Goal: Book appointment/travel/reservation

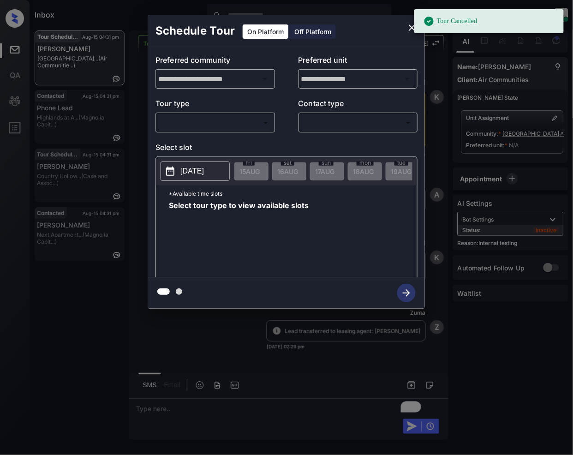
click at [255, 117] on body "Tour Cancelled Inbox Jeramie Castro Online Set yourself offline Set yourself on…" at bounding box center [286, 227] width 573 height 455
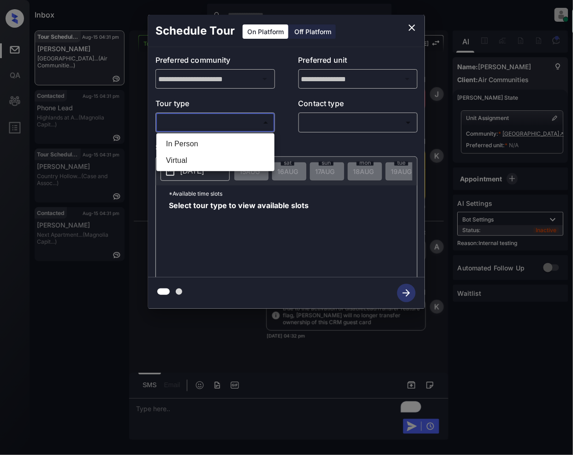
click at [196, 139] on li "In Person" at bounding box center [215, 144] width 113 height 17
type input "********"
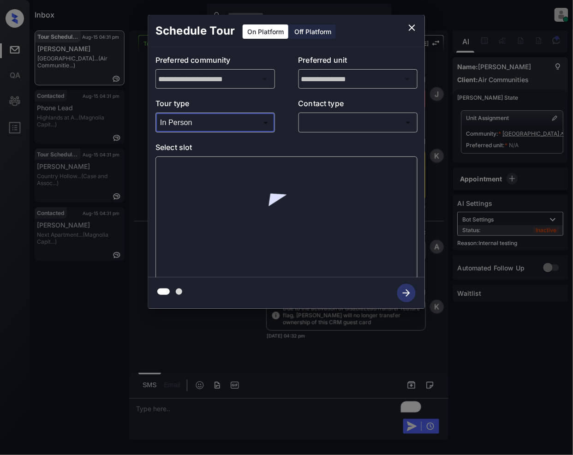
click at [332, 126] on body "Inbox Jeramie Castro Online Set yourself offline Set yourself on break Profile …" at bounding box center [286, 227] width 573 height 455
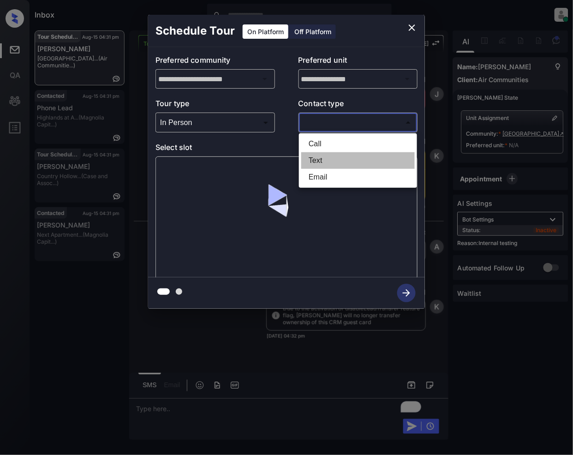
click at [330, 161] on li "Text" at bounding box center [357, 160] width 113 height 17
type input "****"
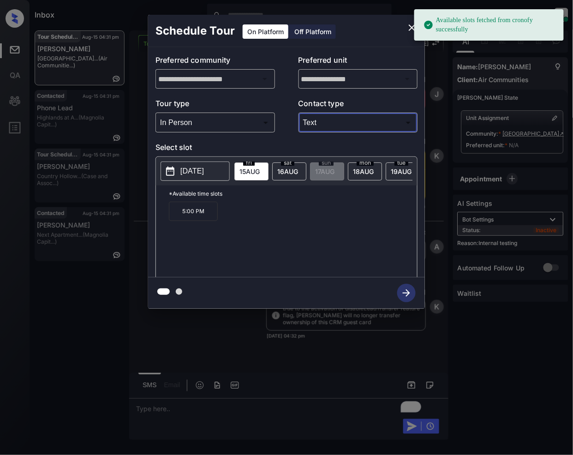
click at [255, 162] on span "sat" at bounding box center [249, 163] width 12 height 6
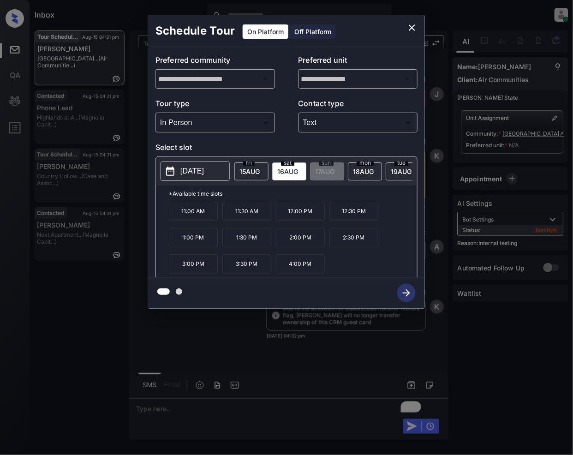
click at [413, 28] on icon "close" at bounding box center [411, 27] width 11 height 11
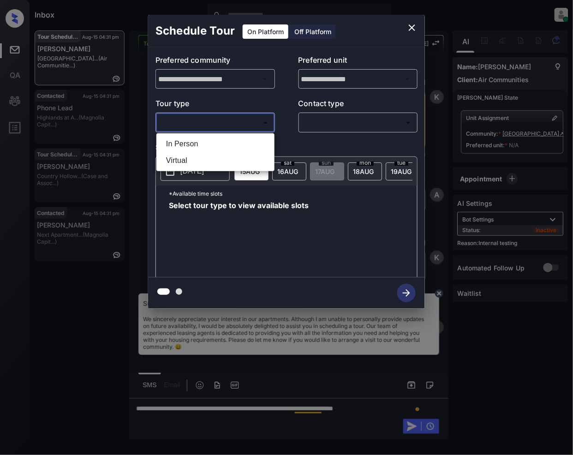
click at [248, 119] on body "Inbox Jeramie Castro Online Set yourself offline Set yourself on break Profile …" at bounding box center [286, 227] width 573 height 455
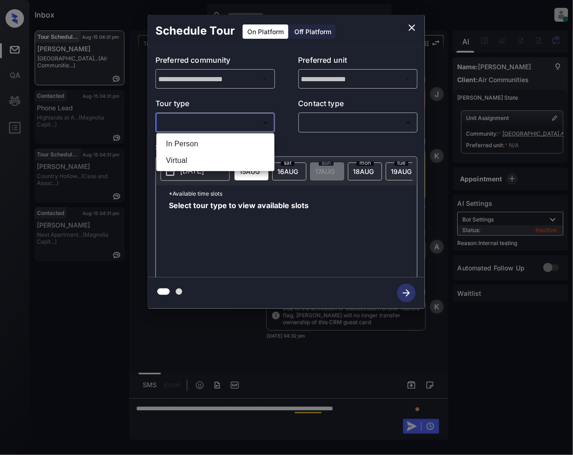
click at [196, 143] on li "In Person" at bounding box center [215, 144] width 113 height 17
type input "********"
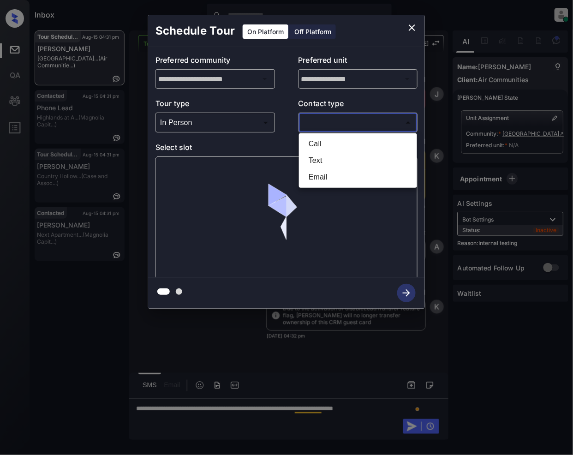
click at [342, 124] on body "Inbox Jeramie Castro Online Set yourself offline Set yourself on break Profile …" at bounding box center [286, 227] width 573 height 455
click at [327, 159] on li "Text" at bounding box center [357, 160] width 113 height 17
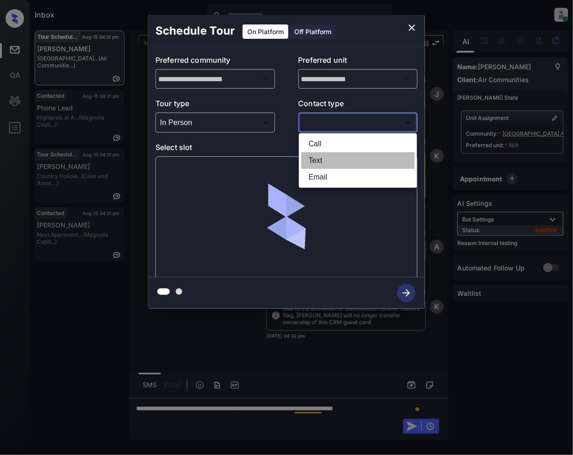
type input "****"
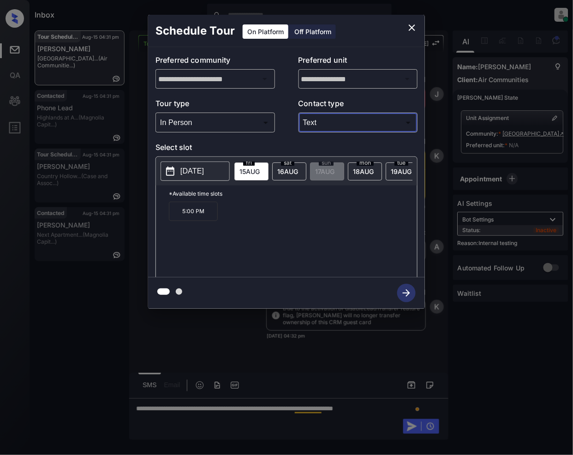
click at [288, 176] on div "sat 16 AUG" at bounding box center [289, 171] width 34 height 18
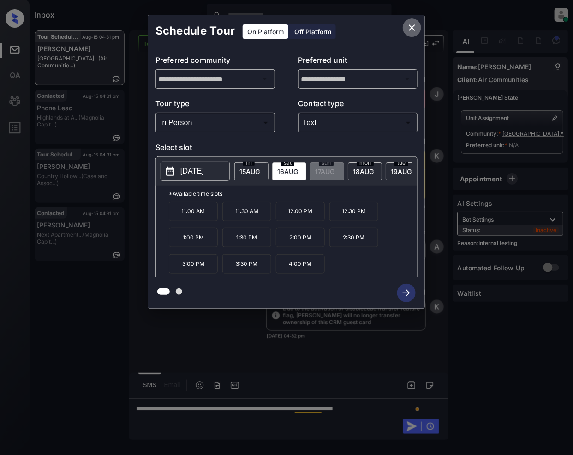
click at [416, 27] on icon "close" at bounding box center [411, 27] width 11 height 11
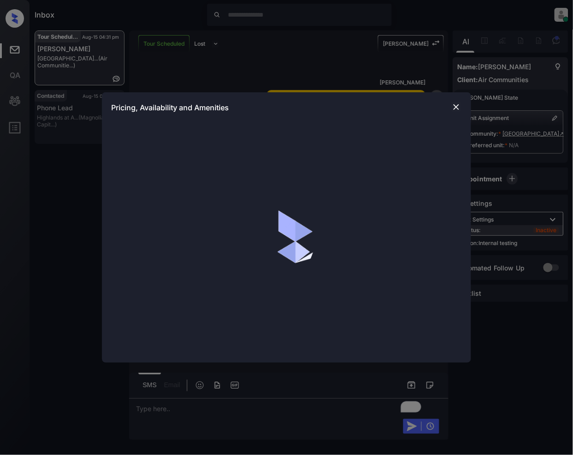
scroll to position [1585, 0]
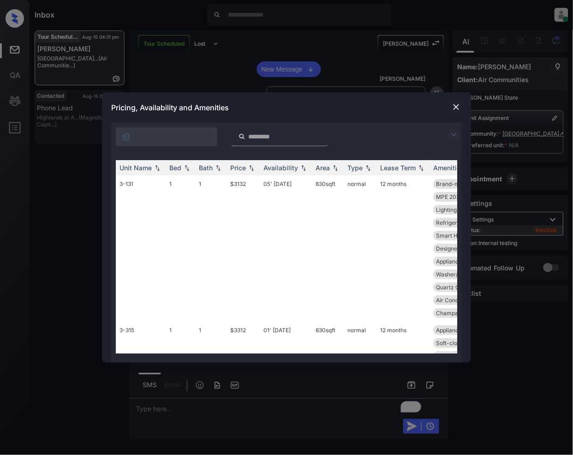
click at [454, 135] on img at bounding box center [453, 134] width 11 height 11
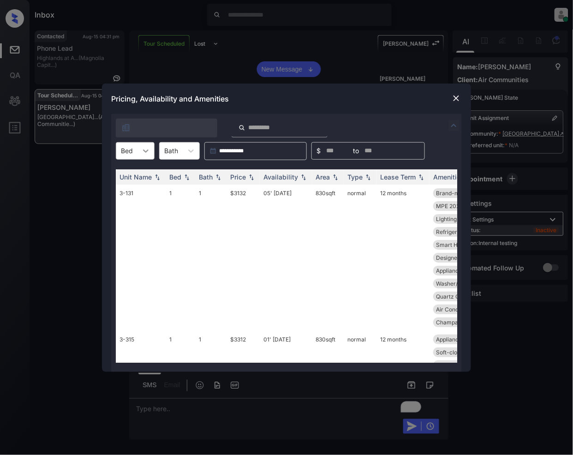
click at [149, 144] on div at bounding box center [145, 151] width 17 height 17
click at [139, 174] on div "1" at bounding box center [135, 173] width 39 height 17
click at [303, 176] on img at bounding box center [303, 176] width 9 height 6
click at [302, 178] on img at bounding box center [303, 176] width 9 height 7
click at [249, 178] on img at bounding box center [251, 176] width 9 height 6
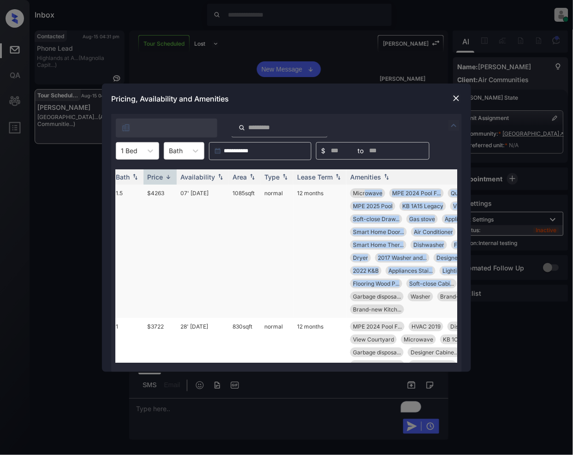
scroll to position [0, 103]
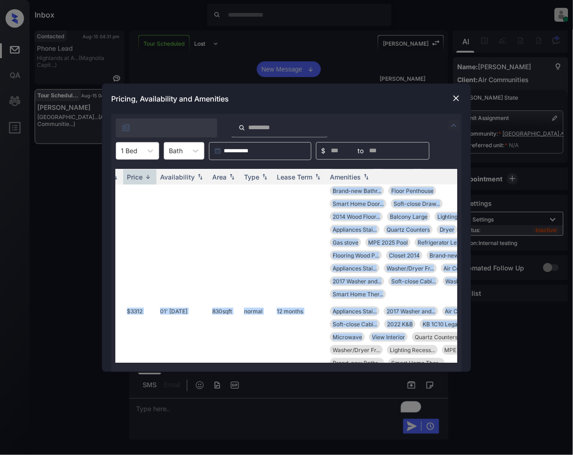
drag, startPoint x: 447, startPoint y: 185, endPoint x: 452, endPoint y: 201, distance: 16.9
click at [411, 369] on div "Unit Name Bed Bath Price Availability Area Type Lease Term Amenities 3-405 1 1.…" at bounding box center [286, 266] width 351 height 212
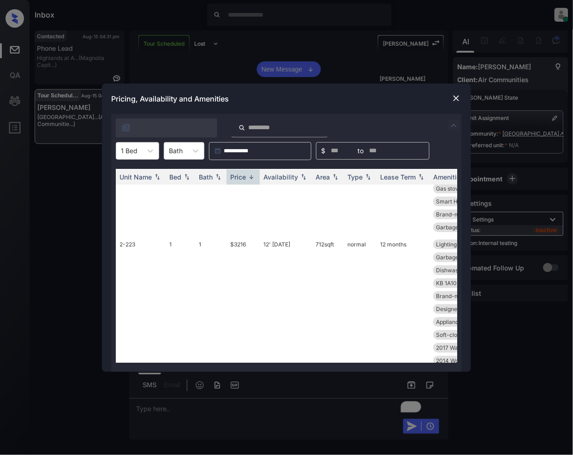
scroll to position [1628, 0]
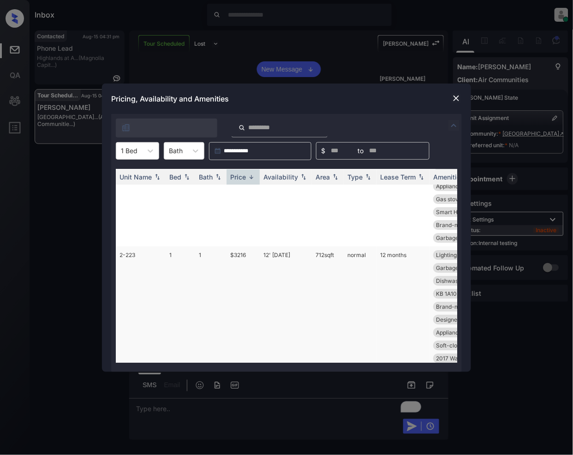
click at [235, 253] on td "$3216" at bounding box center [242, 312] width 33 height 133
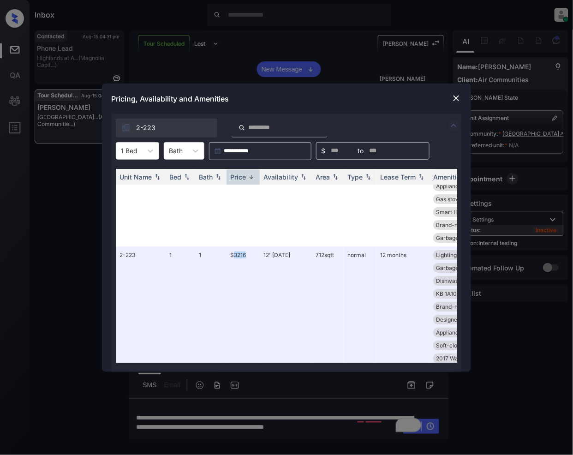
click at [454, 100] on img at bounding box center [456, 98] width 9 height 9
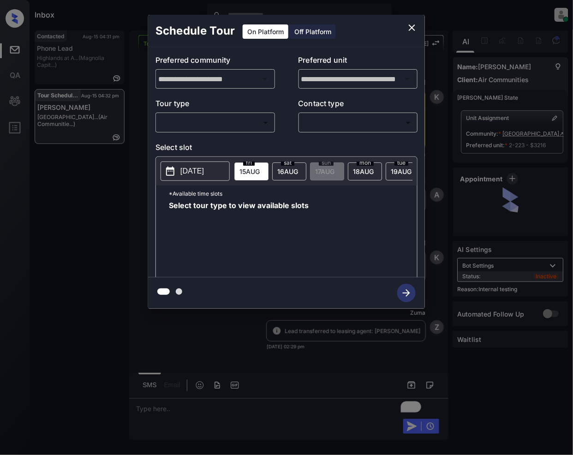
scroll to position [6549, 0]
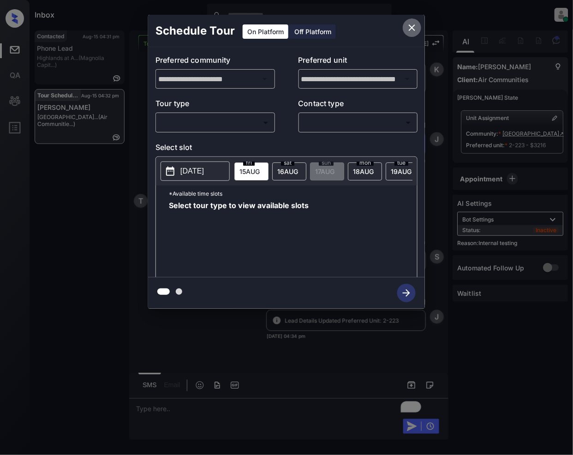
click at [413, 28] on icon "close" at bounding box center [411, 27] width 11 height 11
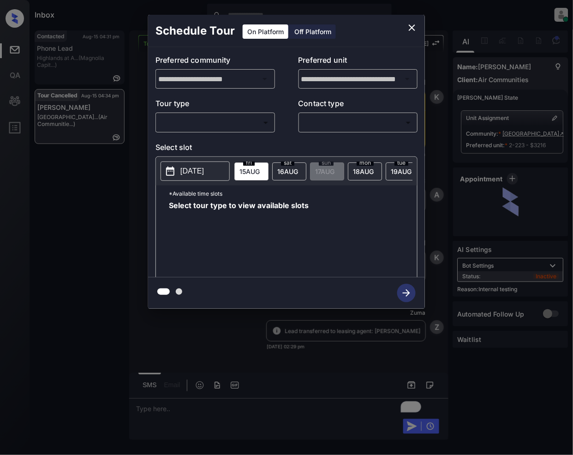
scroll to position [6604, 0]
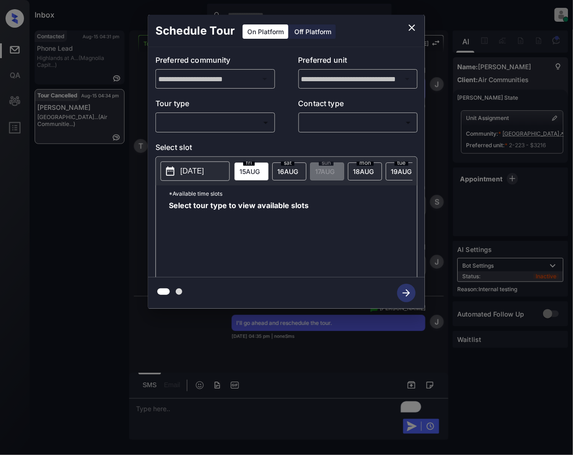
click at [229, 115] on body "Inbox Jeramie Castro Online Set yourself offline Set yourself on break Profile …" at bounding box center [286, 227] width 573 height 455
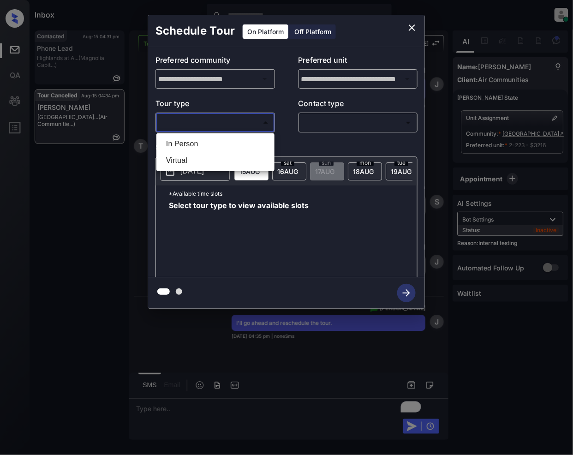
drag, startPoint x: 201, startPoint y: 141, endPoint x: 399, endPoint y: 113, distance: 200.2
click at [200, 142] on li "In Person" at bounding box center [215, 144] width 113 height 17
type input "********"
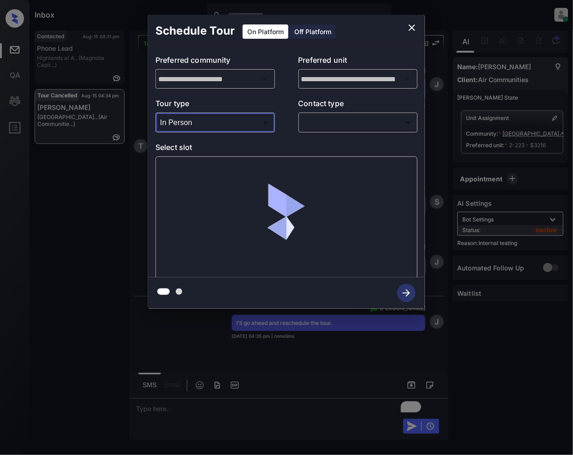
click at [368, 123] on body "Inbox Jeramie Castro Online Set yourself offline Set yourself on break Profile …" at bounding box center [286, 227] width 573 height 455
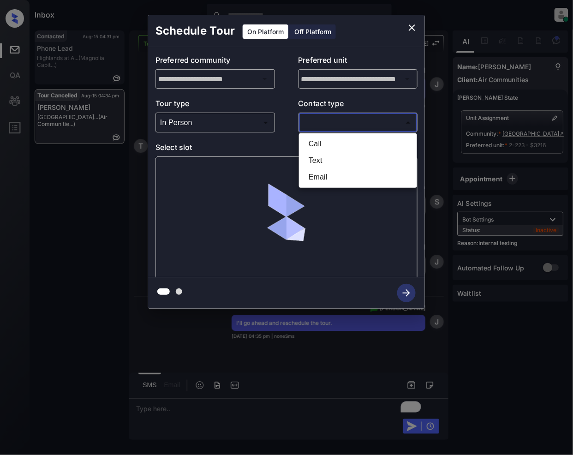
click li "Text"
type input "****"
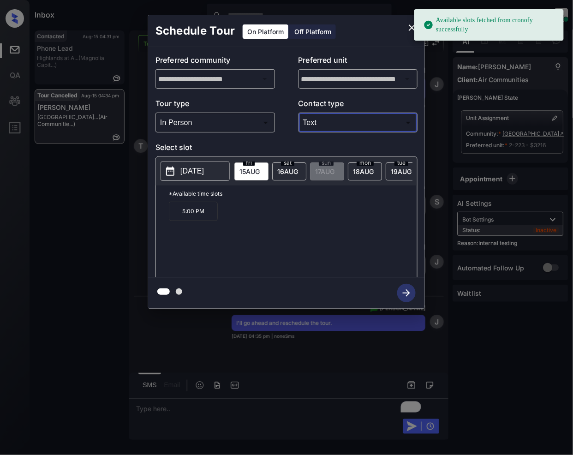
click span "sat"
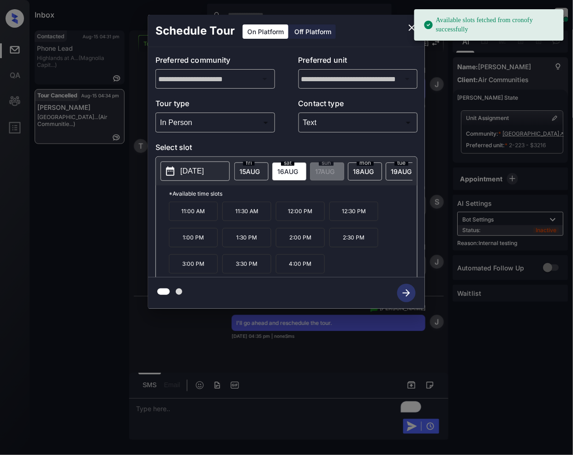
click p "11:30 AM"
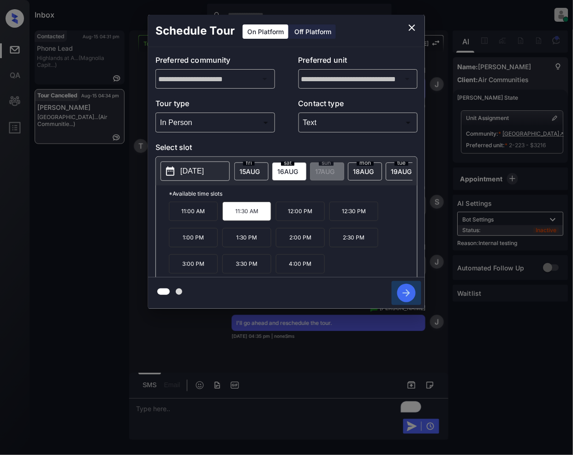
click icon "button"
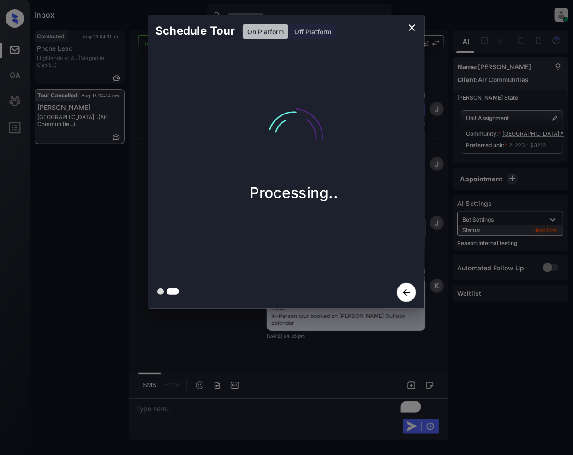
scroll to position [6816, 0]
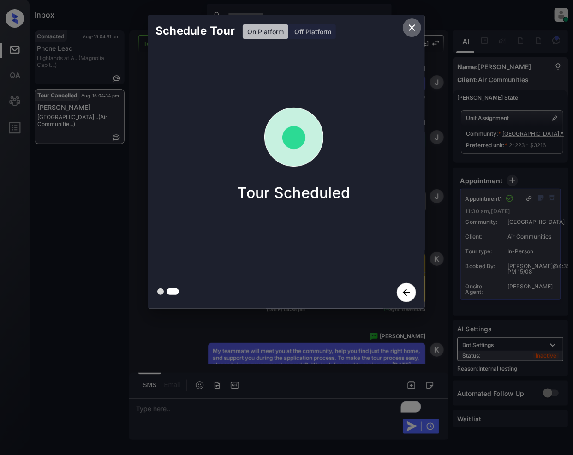
click icon "close"
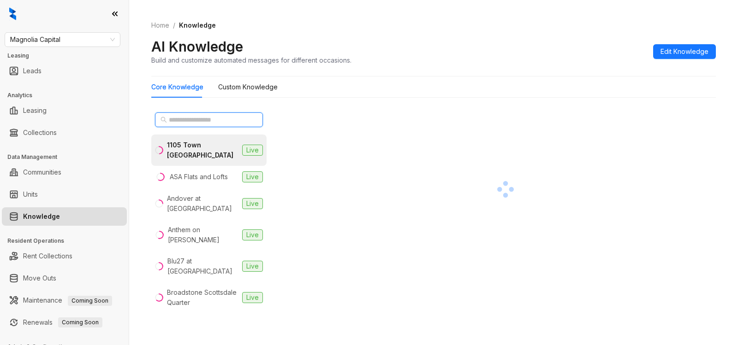
click at [211, 119] on input "text" at bounding box center [209, 120] width 81 height 10
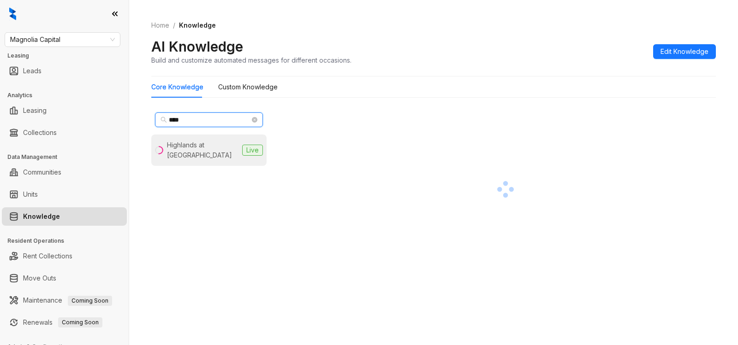
type input "****"
click at [193, 149] on div "Highlands at Alexander Pointe" at bounding box center [202, 150] width 71 height 20
click at [208, 152] on div "Highlands at Alexander Pointe" at bounding box center [202, 150] width 71 height 20
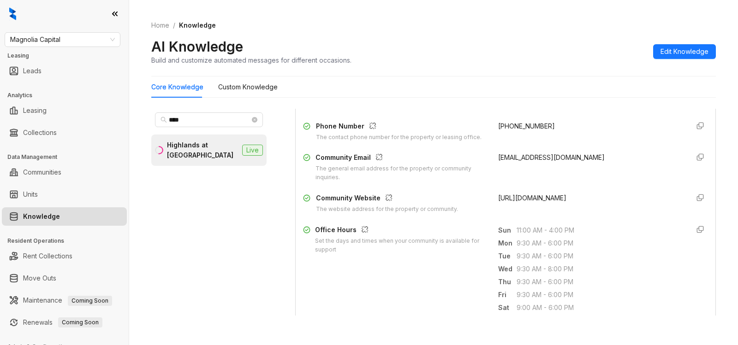
scroll to position [199, 0]
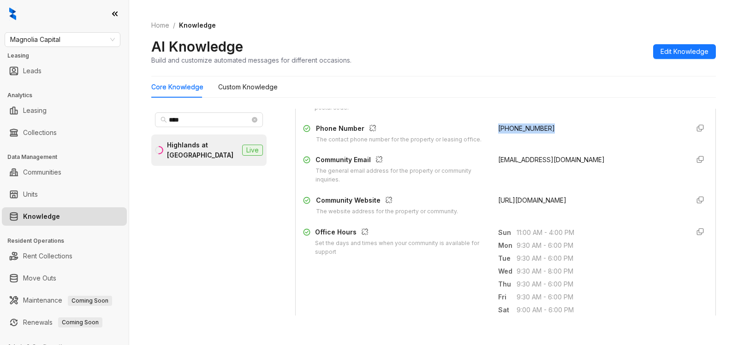
drag, startPoint x: 487, startPoint y: 131, endPoint x: 553, endPoint y: 134, distance: 65.5
click at [553, 134] on div "Phone Number The contact phone number for the property or leasing office. (704)…" at bounding box center [505, 134] width 405 height 21
copy span "(704) 286-0886"
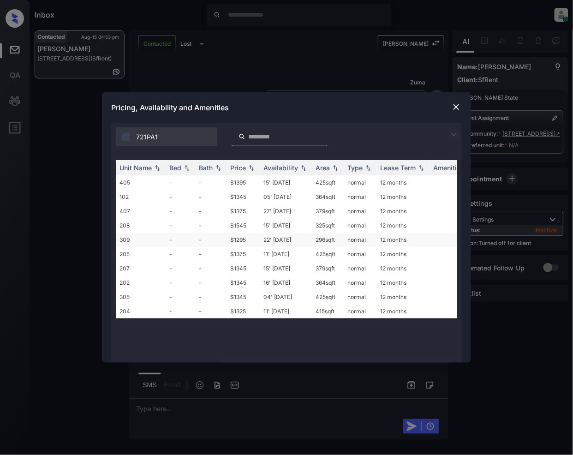
scroll to position [2135, 0]
click at [244, 267] on td "$1345" at bounding box center [242, 268] width 33 height 14
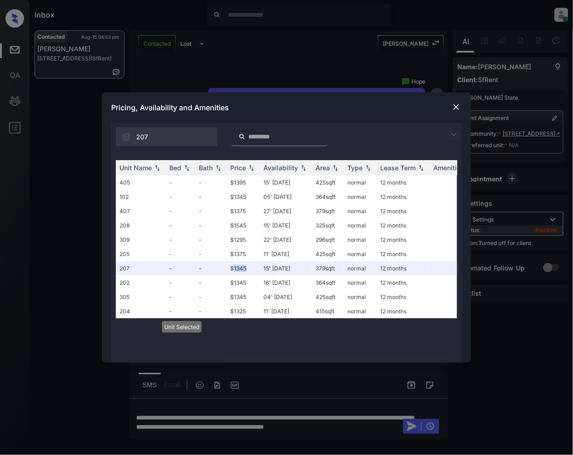
click at [456, 105] on img at bounding box center [456, 106] width 9 height 9
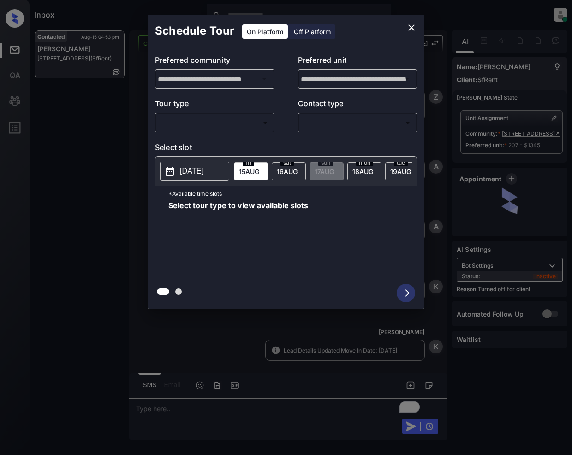
scroll to position [2135, 0]
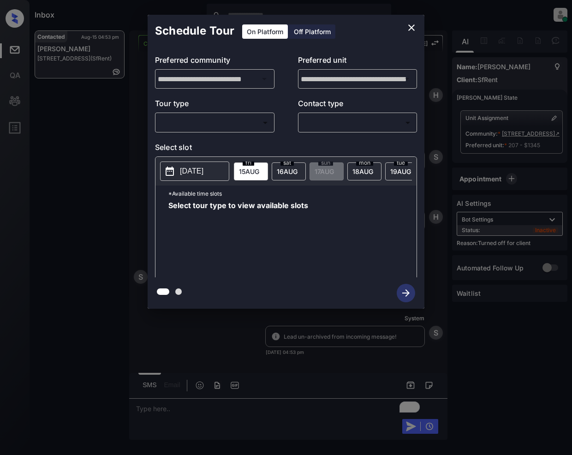
click at [316, 30] on div "Off Platform" at bounding box center [312, 31] width 46 height 14
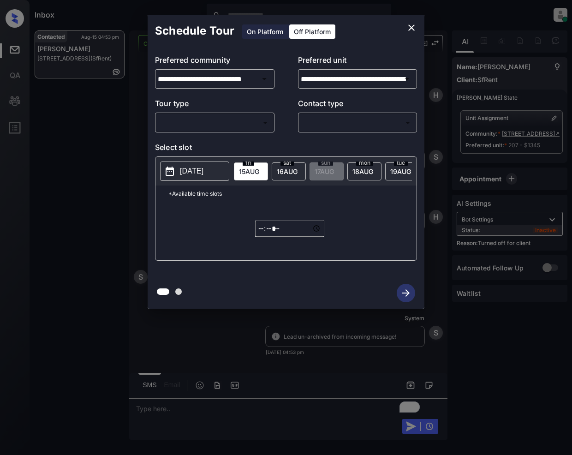
click at [235, 126] on body "Inbox Jeramie Castro Online Set yourself offline Set yourself on break Profile …" at bounding box center [286, 227] width 572 height 455
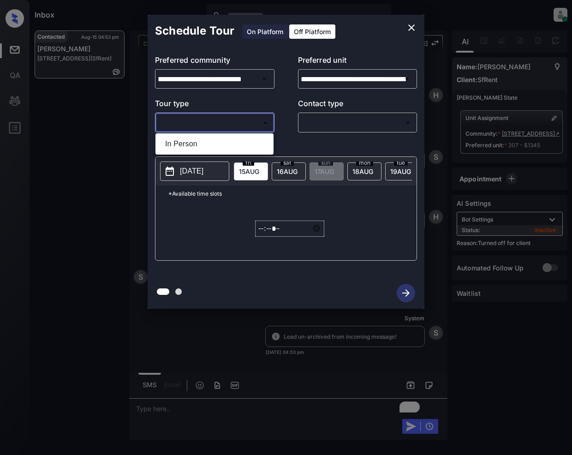
click at [194, 144] on li "In Person" at bounding box center [214, 144] width 113 height 17
type input "********"
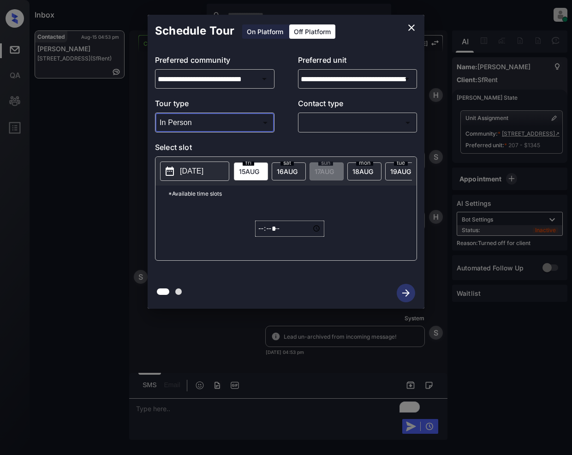
click at [333, 126] on body "Inbox Jeramie Castro Online Set yourself offline Set yourself on break Profile …" at bounding box center [286, 227] width 572 height 455
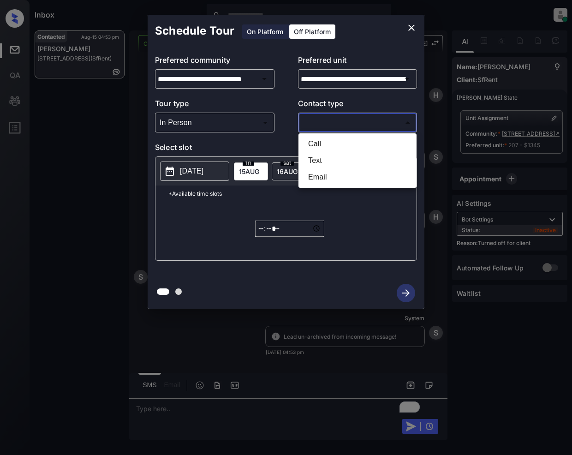
click at [314, 161] on li "Text" at bounding box center [357, 160] width 113 height 17
type input "****"
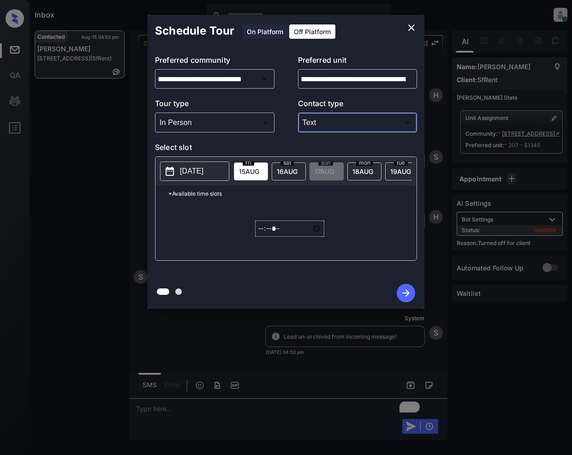
drag, startPoint x: 287, startPoint y: 174, endPoint x: 283, endPoint y: 219, distance: 44.9
click at [259, 174] on span "16 AUG" at bounding box center [249, 171] width 20 height 8
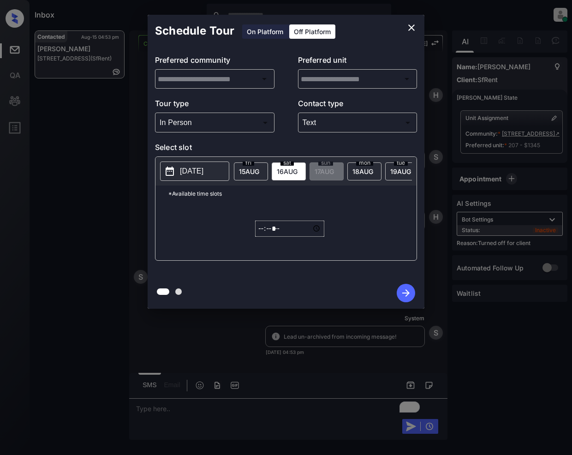
type input "**********"
click at [259, 236] on input "*****" at bounding box center [289, 228] width 69 height 16
type input "*****"
click at [406, 292] on icon "button" at bounding box center [405, 292] width 7 height 7
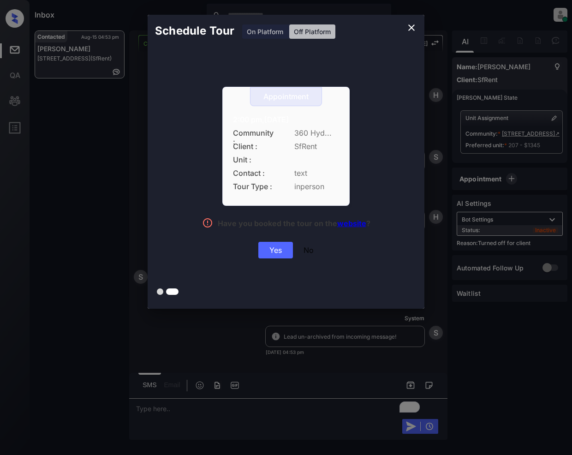
click at [279, 255] on div "Yes" at bounding box center [275, 250] width 35 height 17
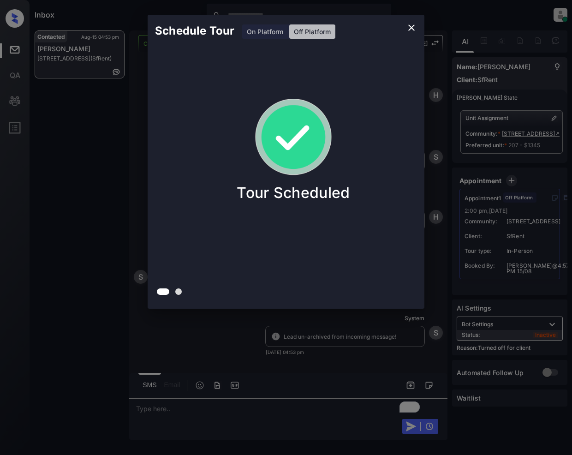
click at [203, 416] on div at bounding box center [286, 227] width 572 height 455
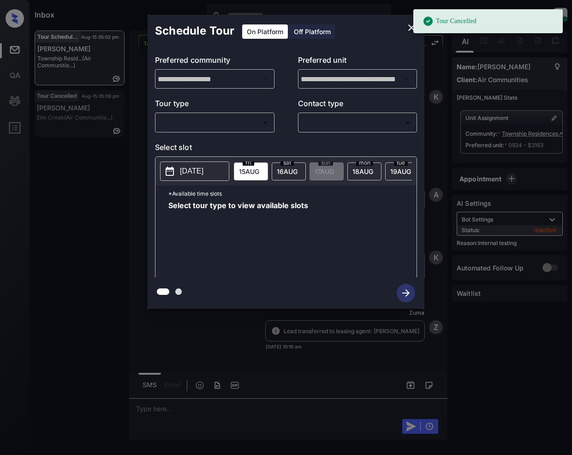
scroll to position [8005, 0]
click at [227, 123] on body "Tour Cancelled Inbox Jeramie Castro Online Set yourself offline Set yourself on…" at bounding box center [286, 227] width 572 height 455
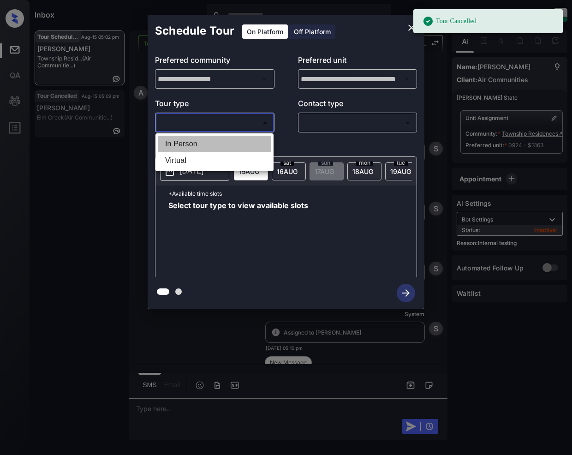
click at [197, 137] on li "In Person" at bounding box center [214, 144] width 113 height 17
type input "********"
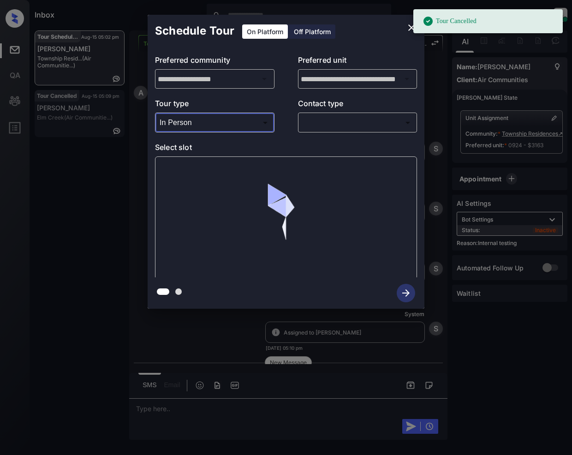
scroll to position [8220, 0]
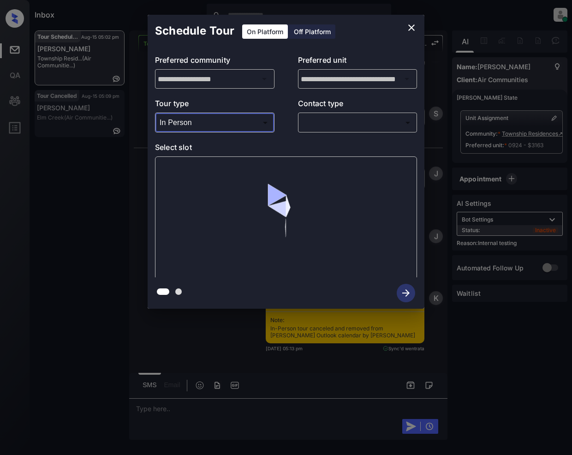
click at [317, 124] on body "Tour Cancelled Inbox Jeramie Castro Online Set yourself offline Set yourself on…" at bounding box center [286, 227] width 572 height 455
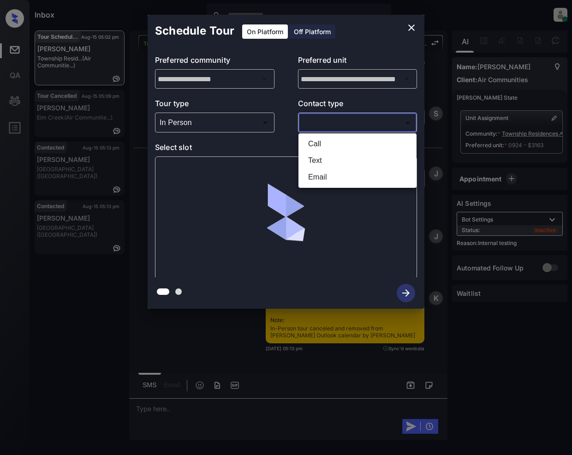
click at [325, 161] on li "Text" at bounding box center [357, 160] width 113 height 17
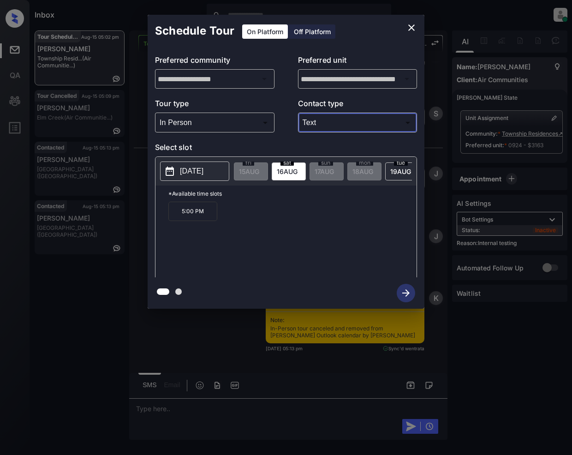
type input "****"
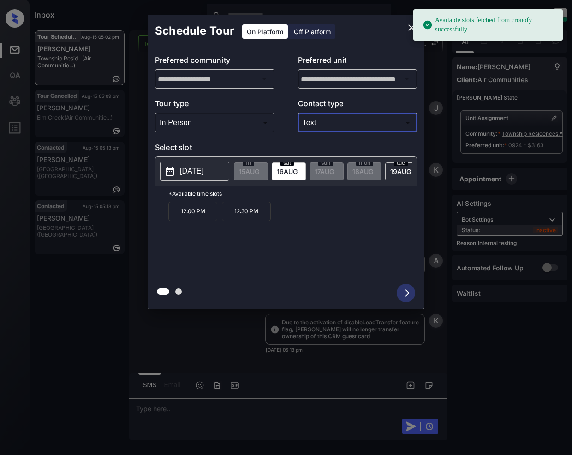
scroll to position [8350, 0]
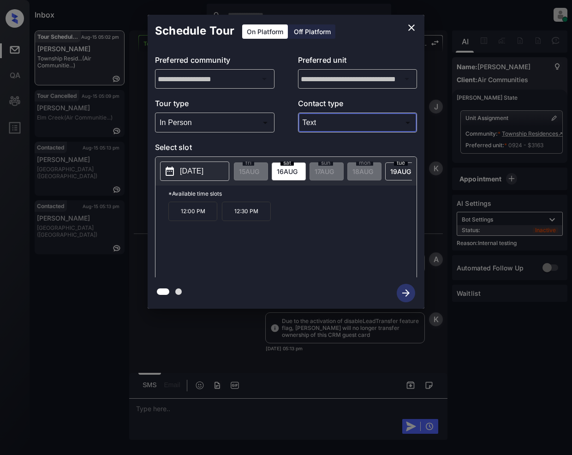
click at [409, 28] on icon "close" at bounding box center [411, 27] width 11 height 11
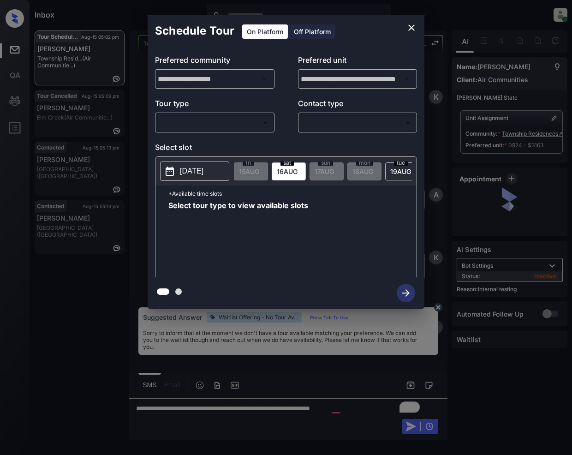
scroll to position [8350, 0]
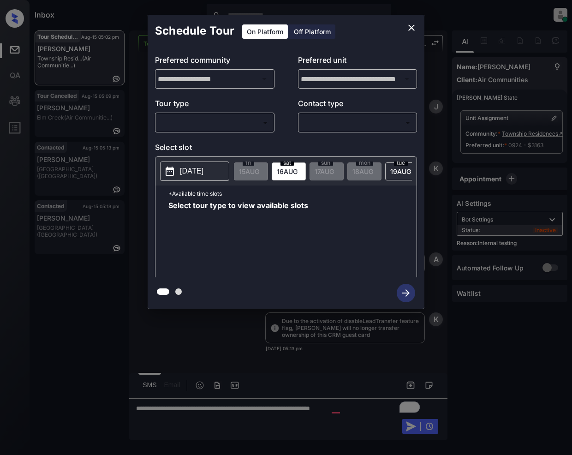
click at [200, 123] on body "Inbox [PERSON_NAME] Online Set yourself offline Set yourself on break Profile S…" at bounding box center [286, 227] width 572 height 455
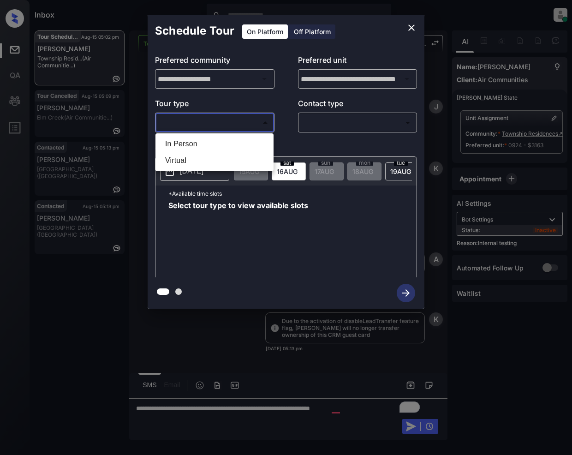
click at [198, 140] on li "In Person" at bounding box center [214, 144] width 113 height 17
type input "********"
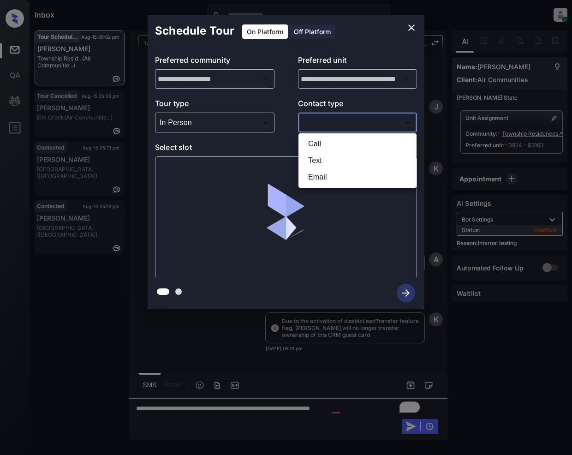
click at [321, 121] on body "Inbox [PERSON_NAME] Online Set yourself offline Set yourself on break Profile S…" at bounding box center [286, 227] width 572 height 455
click at [330, 159] on li "Text" at bounding box center [357, 160] width 113 height 17
type input "****"
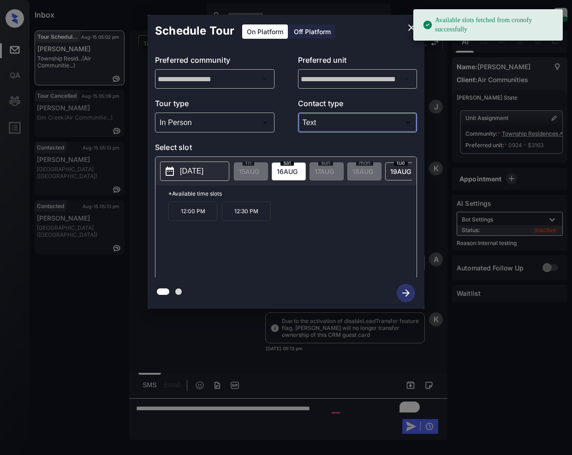
click at [408, 30] on icon "close" at bounding box center [411, 27] width 11 height 11
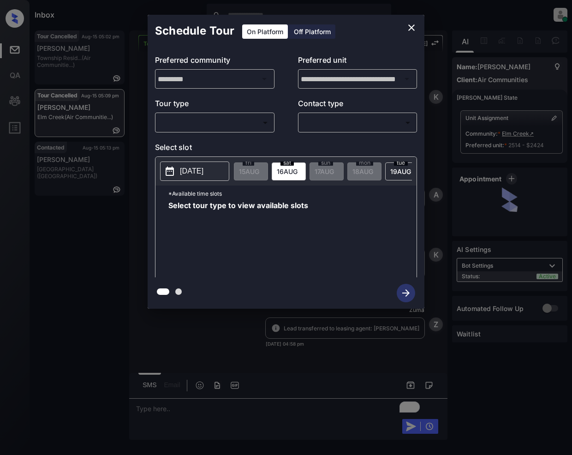
scroll to position [5404, 0]
click at [263, 127] on body "Inbox [PERSON_NAME] Online Set yourself offline Set yourself on break Profile S…" at bounding box center [286, 227] width 572 height 455
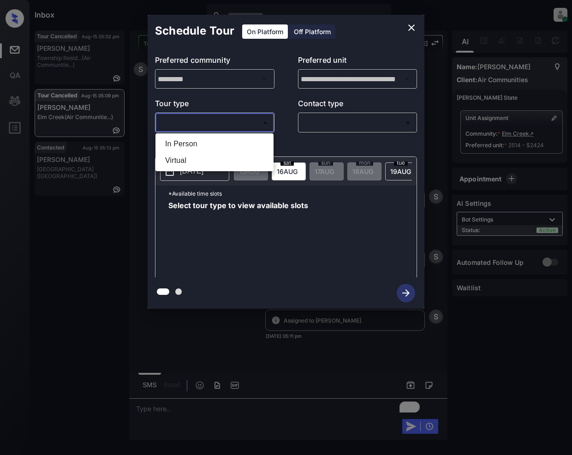
click at [200, 142] on li "In Person" at bounding box center [214, 144] width 113 height 17
type input "********"
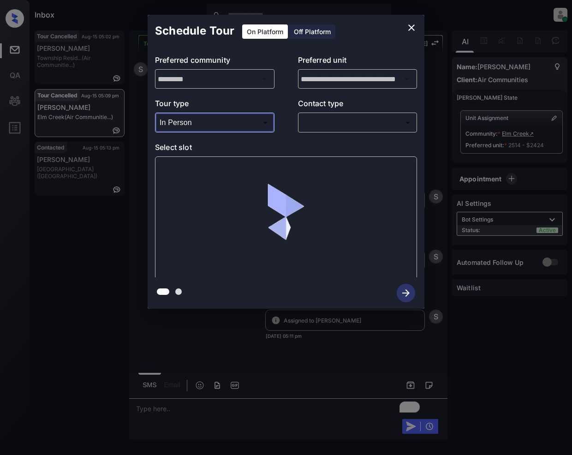
click at [336, 121] on body "Inbox [PERSON_NAME] Online Set yourself offline Set yourself on break Profile S…" at bounding box center [286, 227] width 572 height 455
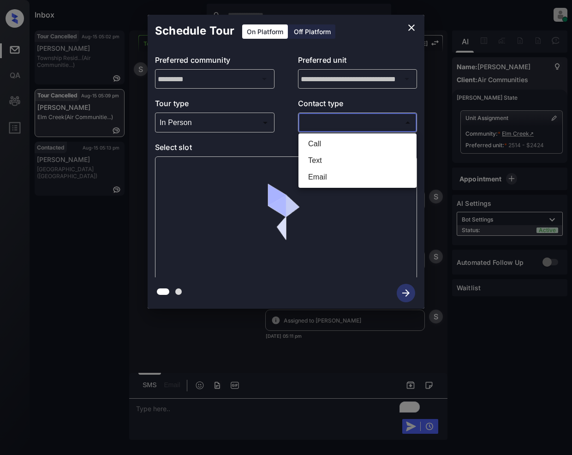
click at [327, 159] on li "Text" at bounding box center [357, 160] width 113 height 17
type input "****"
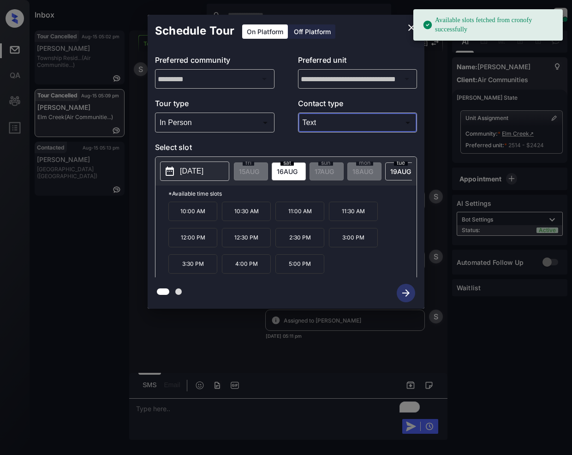
click at [259, 173] on span "[DATE]" at bounding box center [249, 171] width 20 height 8
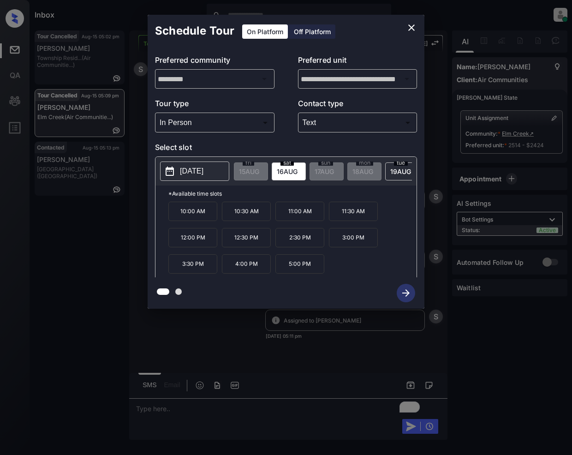
click at [410, 30] on icon "close" at bounding box center [411, 27] width 6 height 6
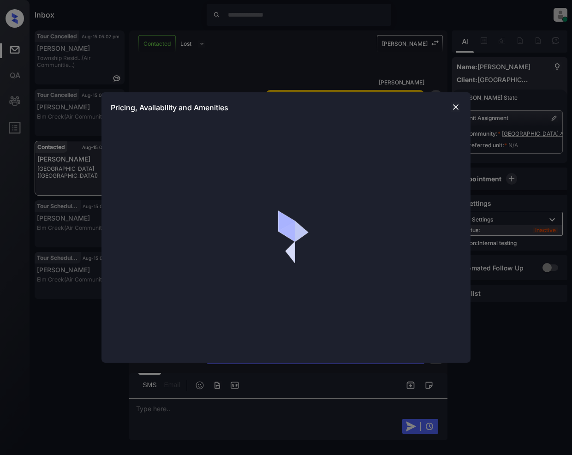
scroll to position [2355, 0]
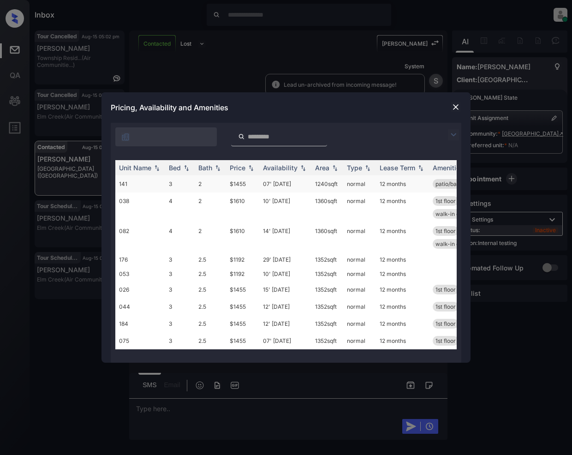
drag, startPoint x: 450, startPoint y: 133, endPoint x: 179, endPoint y: 194, distance: 277.8
click at [451, 133] on img at bounding box center [453, 134] width 11 height 11
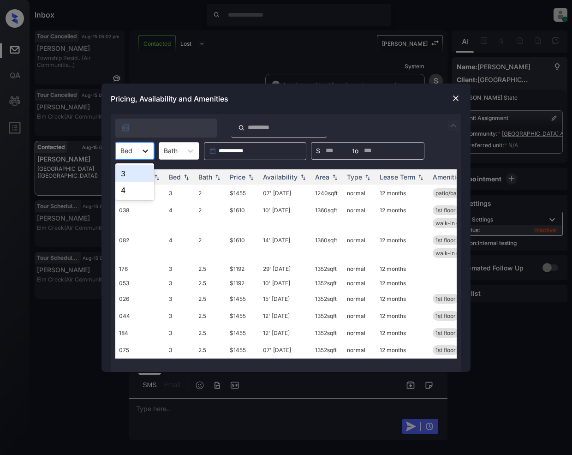
click at [142, 153] on icon at bounding box center [145, 150] width 9 height 9
click at [133, 175] on div "3" at bounding box center [134, 173] width 39 height 17
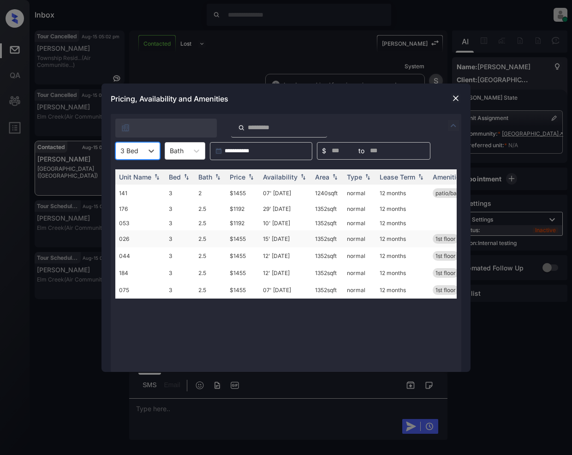
click at [242, 240] on td "$1455" at bounding box center [242, 238] width 33 height 17
drag, startPoint x: 242, startPoint y: 240, endPoint x: 458, endPoint y: 187, distance: 223.2
click at [241, 239] on td "$1455" at bounding box center [242, 238] width 33 height 17
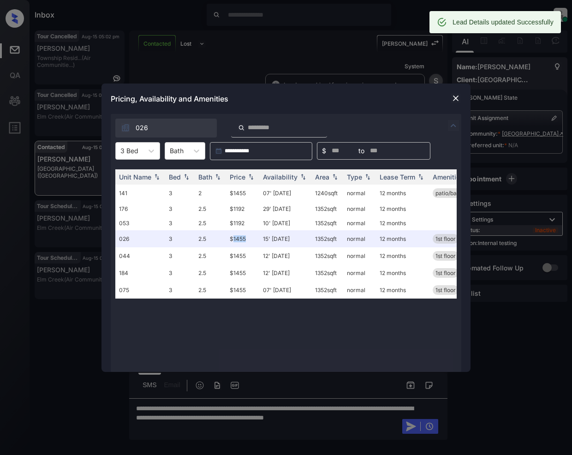
click at [456, 96] on img at bounding box center [455, 98] width 9 height 9
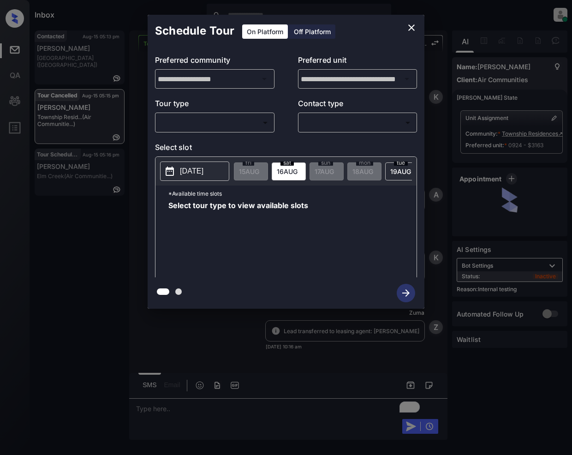
click at [231, 119] on body "Inbox [PERSON_NAME] Online Set yourself offline Set yourself on break Profile S…" at bounding box center [286, 227] width 572 height 455
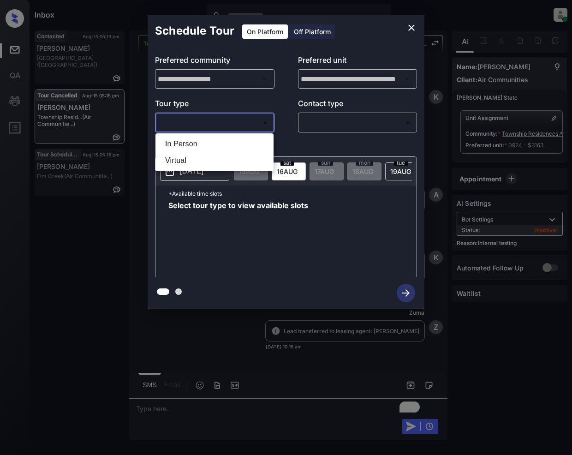
scroll to position [8644, 0]
click at [199, 145] on li "In Person" at bounding box center [214, 144] width 113 height 17
type input "********"
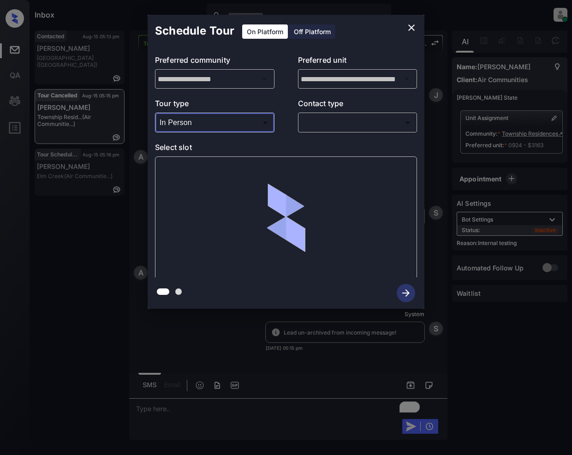
click at [313, 122] on body "Inbox [PERSON_NAME] Online Set yourself offline Set yourself on break Profile S…" at bounding box center [286, 227] width 572 height 455
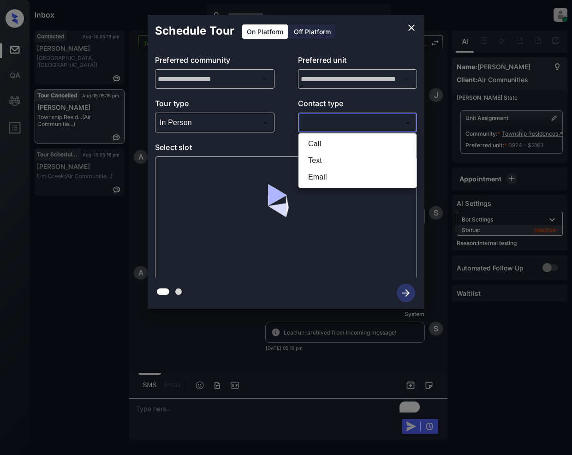
click at [313, 159] on li "Text" at bounding box center [357, 160] width 113 height 17
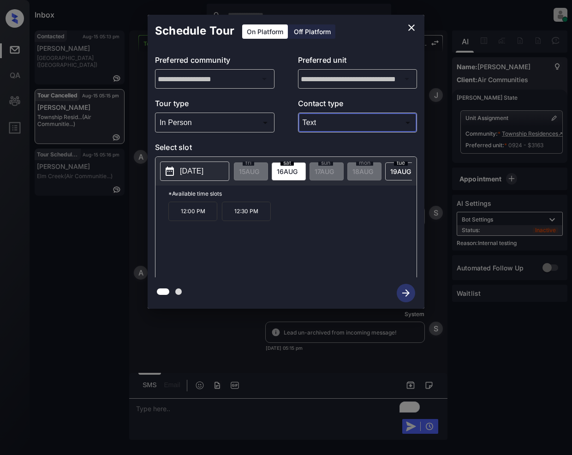
type input "****"
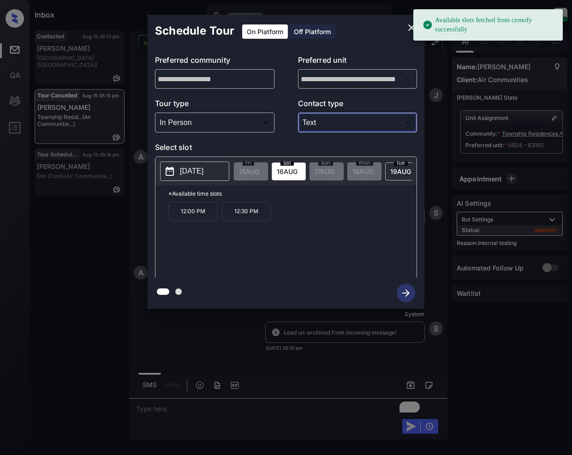
click at [259, 168] on span "16 AUG" at bounding box center [249, 171] width 20 height 8
click at [179, 215] on p "12:00 PM" at bounding box center [192, 211] width 49 height 19
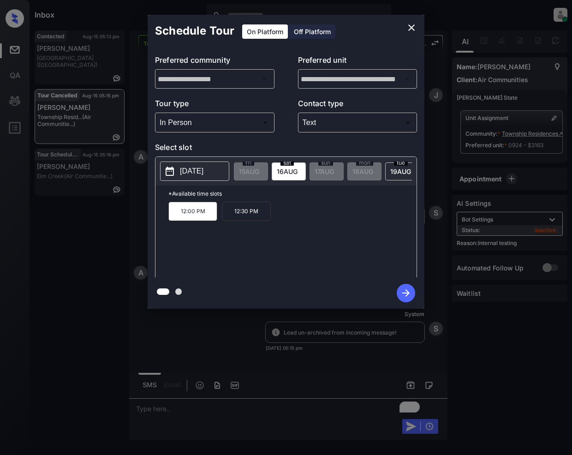
click at [405, 299] on icon "button" at bounding box center [406, 293] width 18 height 18
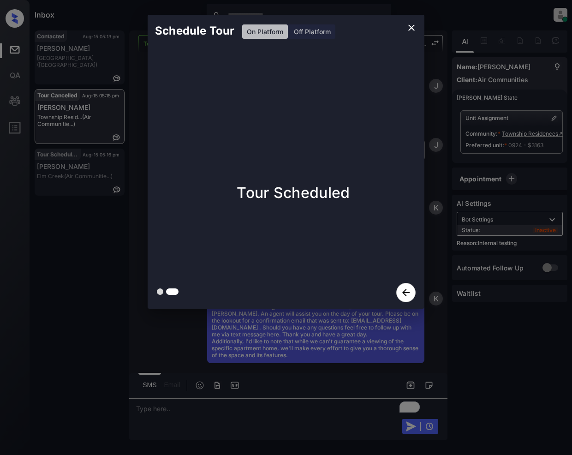
scroll to position [8958, 0]
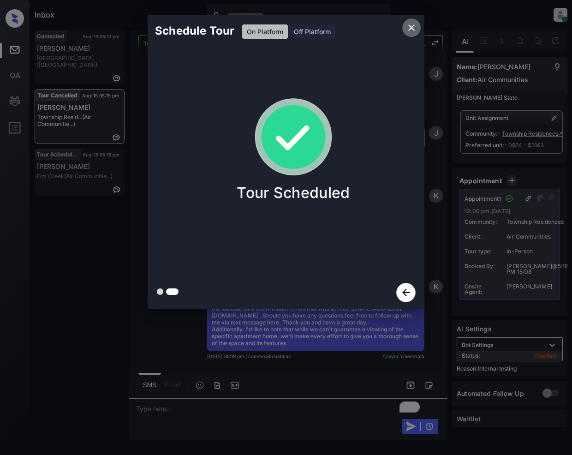
click at [410, 29] on icon "close" at bounding box center [411, 27] width 6 height 6
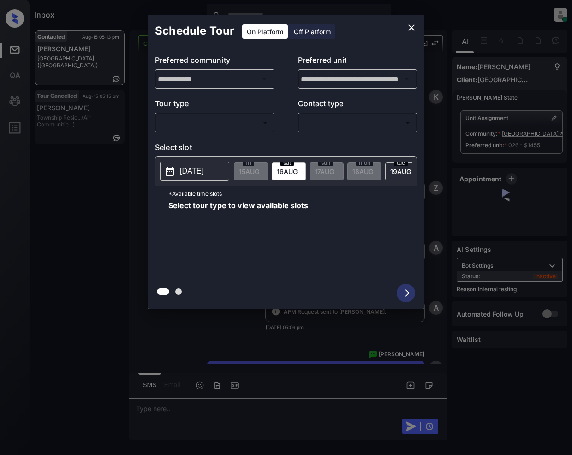
scroll to position [2593, 0]
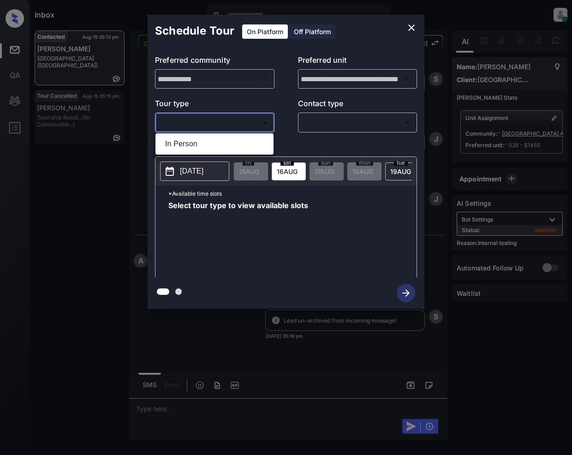
click at [202, 129] on body "Inbox [PERSON_NAME] Online Set yourself offline Set yourself on break Profile S…" at bounding box center [286, 227] width 572 height 455
drag, startPoint x: 184, startPoint y: 141, endPoint x: 364, endPoint y: 144, distance: 179.4
click at [185, 141] on li "In Person" at bounding box center [214, 144] width 113 height 17
type input "********"
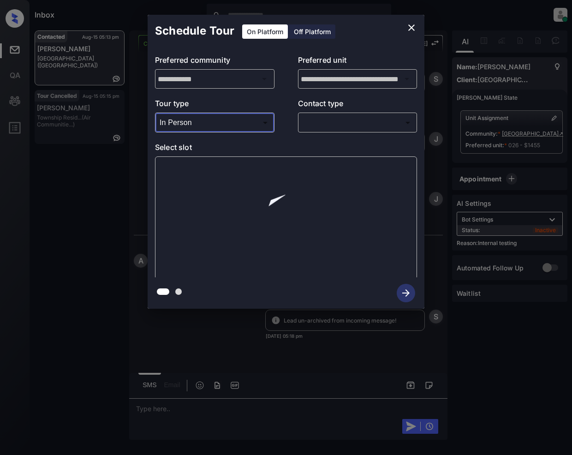
click at [353, 126] on body "Inbox Jeramie Castro Online Set yourself offline Set yourself on break Profile …" at bounding box center [286, 227] width 572 height 455
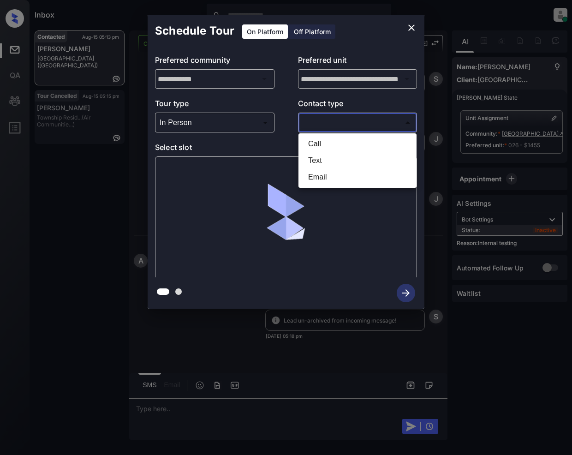
click at [321, 165] on li "Text" at bounding box center [357, 160] width 113 height 17
type input "****"
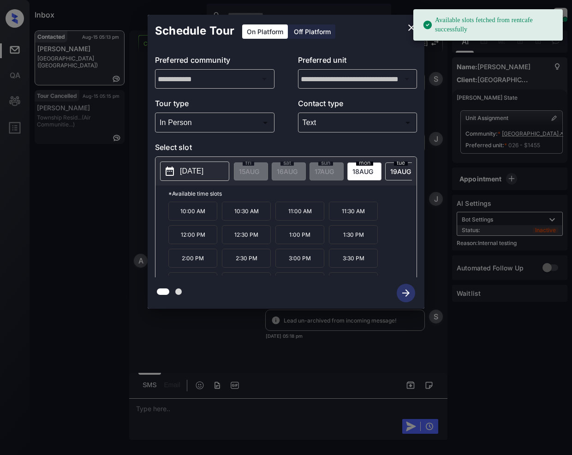
click at [259, 172] on span "18 AUG" at bounding box center [249, 171] width 20 height 8
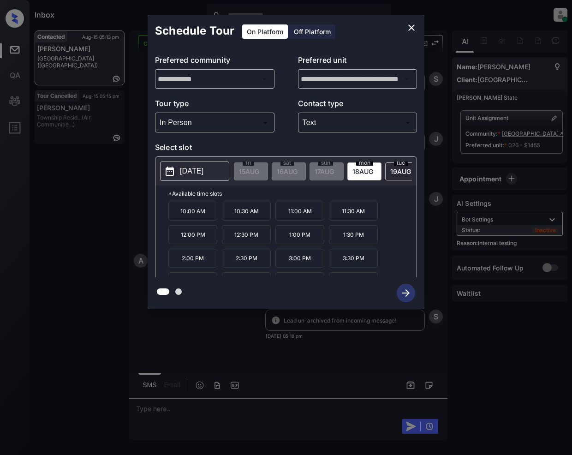
scroll to position [17, 0]
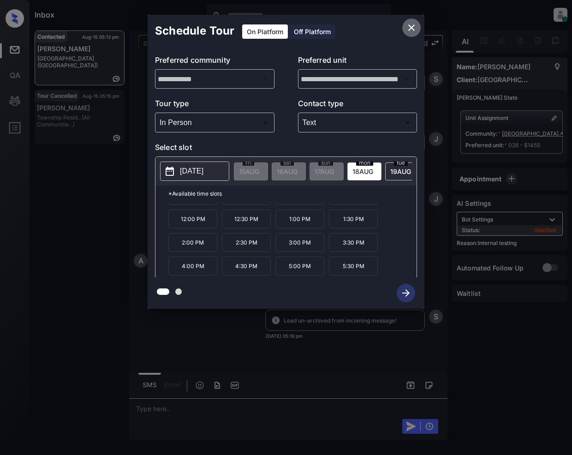
click at [409, 26] on icon "close" at bounding box center [411, 27] width 6 height 6
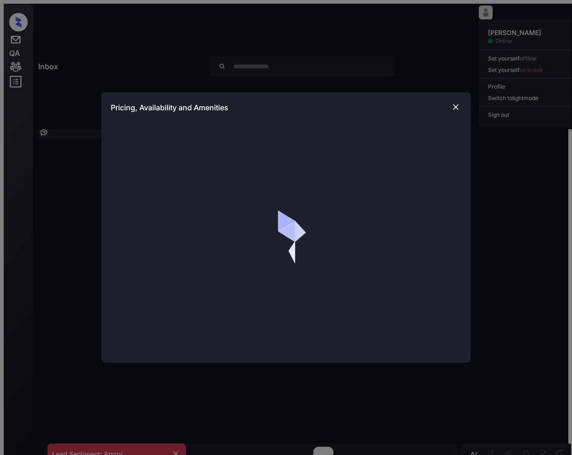
scroll to position [2709, 0]
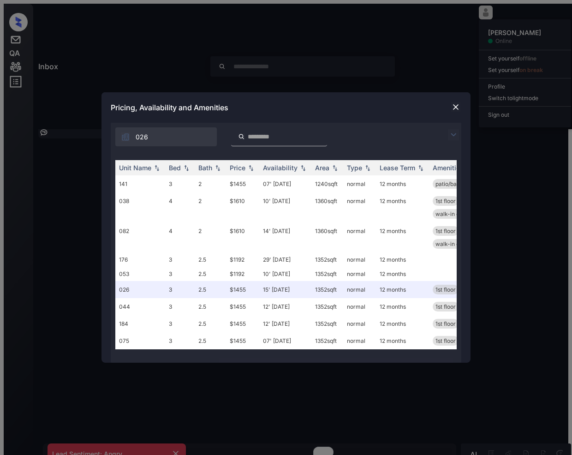
click at [452, 135] on img at bounding box center [453, 134] width 11 height 11
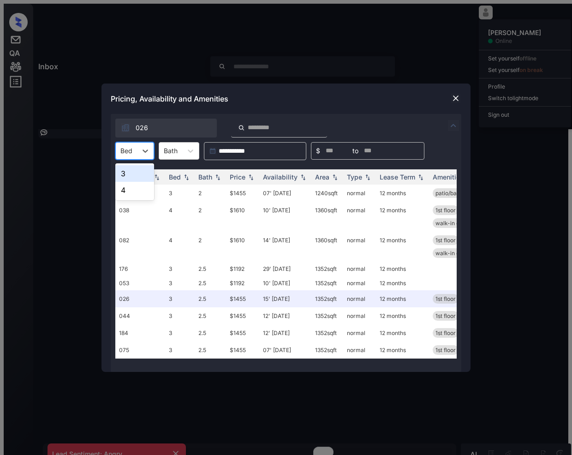
drag, startPoint x: 140, startPoint y: 143, endPoint x: 121, endPoint y: 185, distance: 46.2
click at [140, 143] on div at bounding box center [145, 151] width 17 height 17
click at [130, 177] on div "3" at bounding box center [134, 173] width 39 height 17
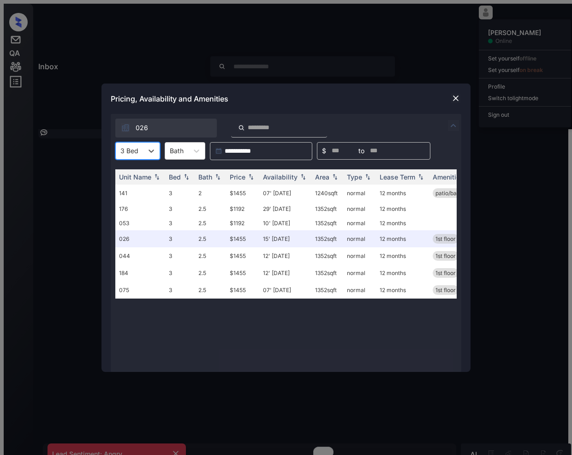
click at [460, 95] on img at bounding box center [455, 98] width 9 height 9
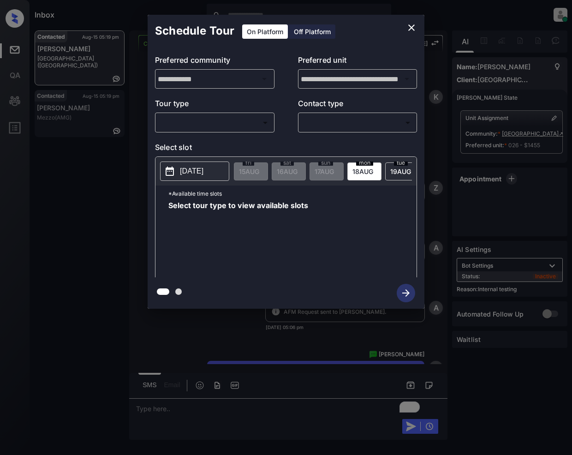
scroll to position [2771, 0]
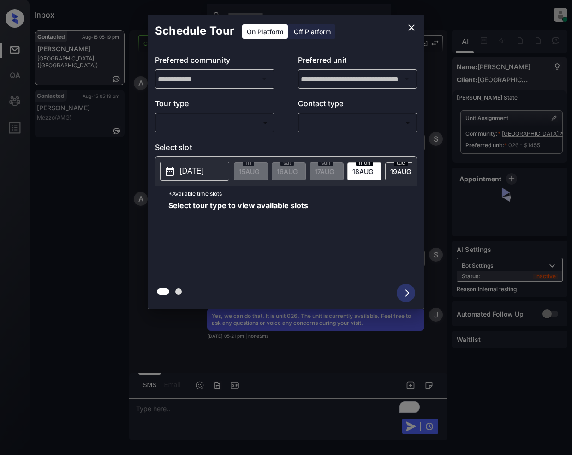
click at [231, 119] on body "Inbox Jeramie Castro Online Set yourself offline Set yourself on break Profile …" at bounding box center [286, 227] width 572 height 455
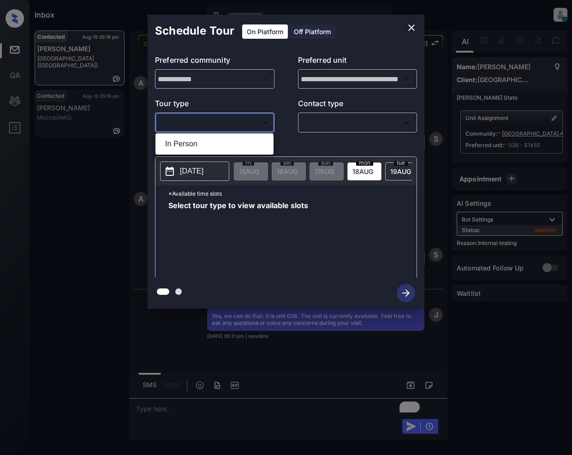
click at [208, 141] on li "In Person" at bounding box center [214, 144] width 113 height 17
type input "********"
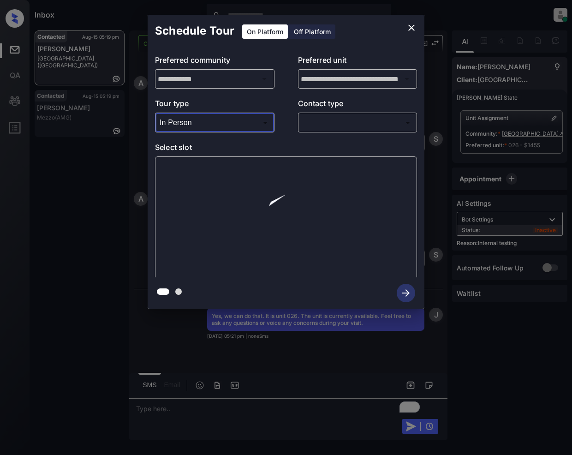
click at [329, 122] on body "Inbox Jeramie Castro Online Set yourself offline Set yourself on break Profile …" at bounding box center [286, 227] width 572 height 455
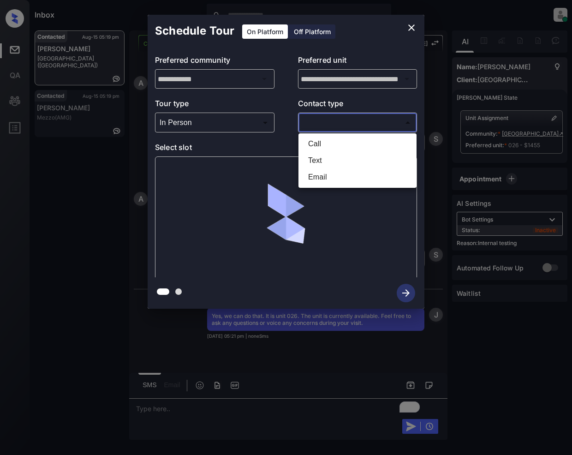
drag, startPoint x: 320, startPoint y: 160, endPoint x: 371, endPoint y: 210, distance: 71.4
click at [320, 160] on li "Text" at bounding box center [357, 160] width 113 height 17
type input "****"
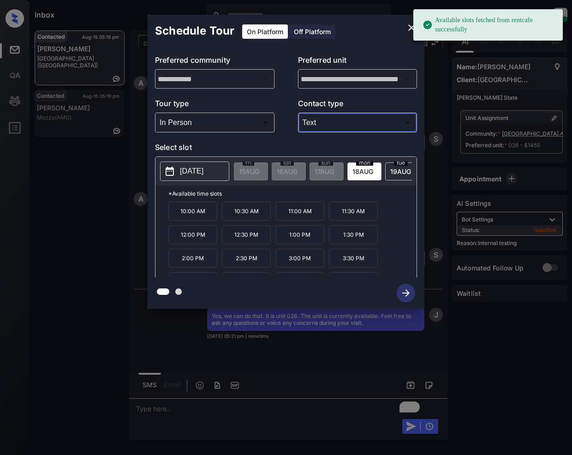
drag, startPoint x: 369, startPoint y: 166, endPoint x: 320, endPoint y: 242, distance: 90.3
click at [259, 167] on span "18 AUG" at bounding box center [249, 171] width 20 height 8
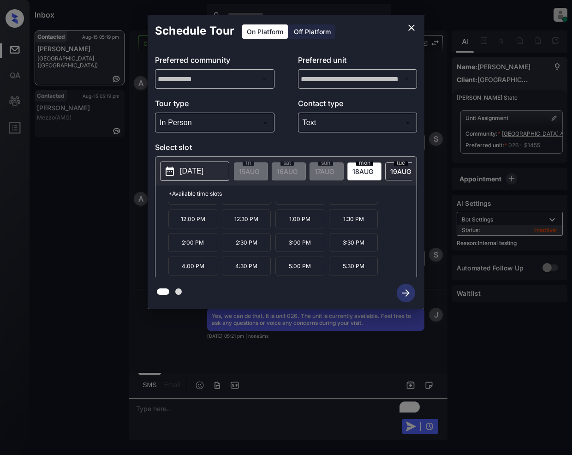
drag, startPoint x: 191, startPoint y: 269, endPoint x: 200, endPoint y: 275, distance: 11.0
click at [191, 270] on p "4:00 PM" at bounding box center [192, 265] width 49 height 19
click at [404, 292] on icon "button" at bounding box center [406, 293] width 18 height 18
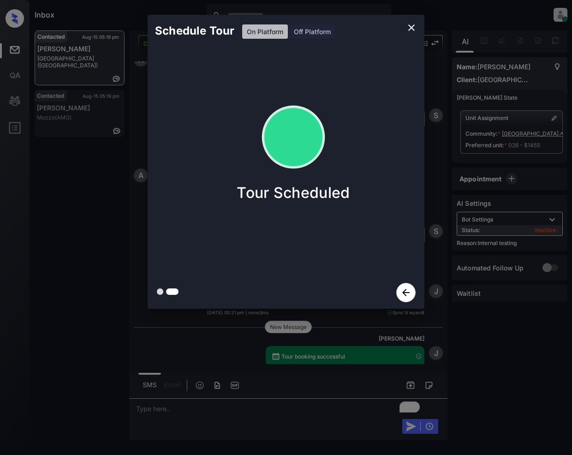
scroll to position [2893, 0]
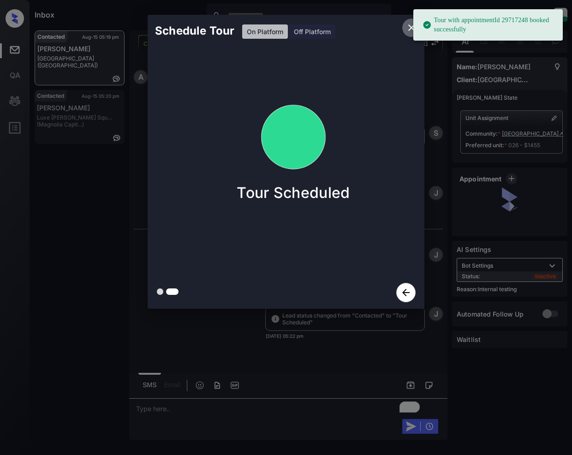
click at [408, 28] on icon "close" at bounding box center [411, 27] width 11 height 11
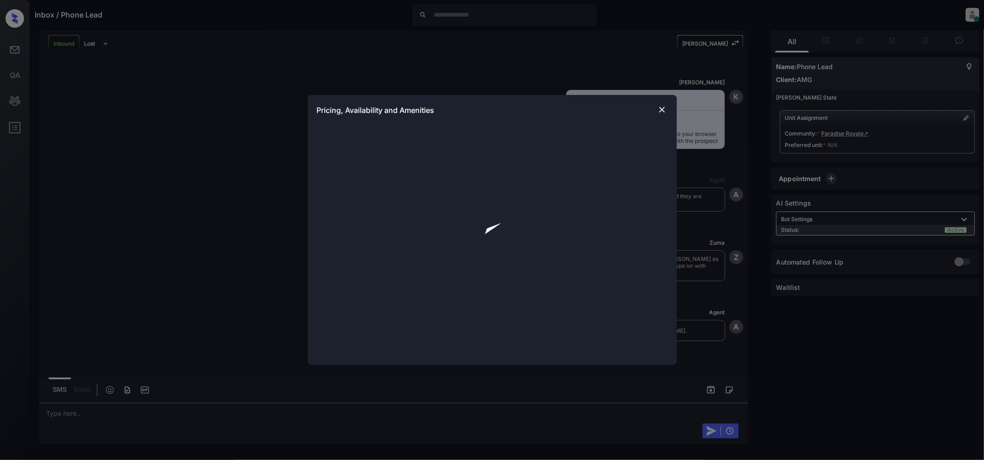
scroll to position [1118, 0]
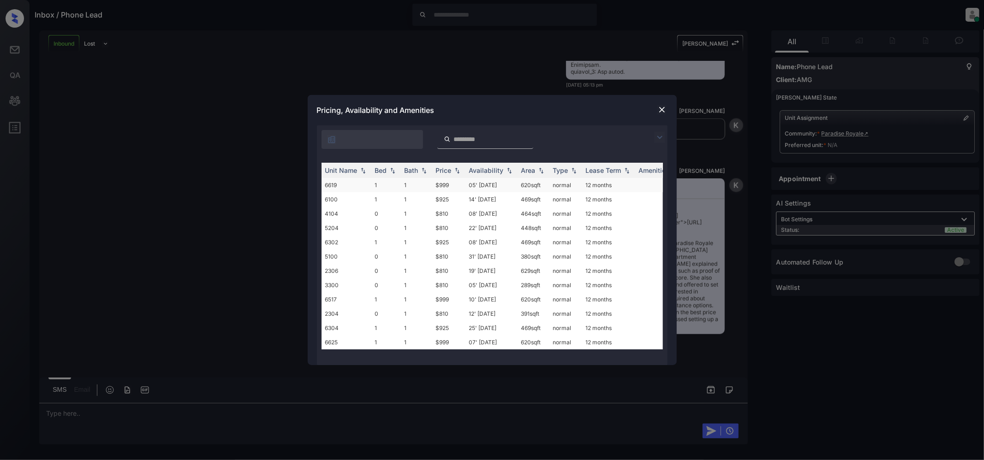
click at [443, 186] on td "$999" at bounding box center [448, 185] width 33 height 14
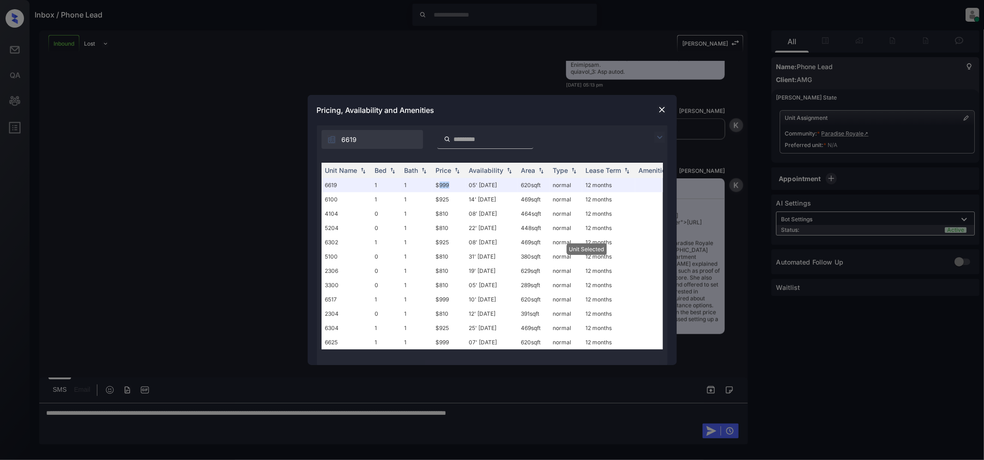
click at [661, 108] on img at bounding box center [661, 109] width 9 height 9
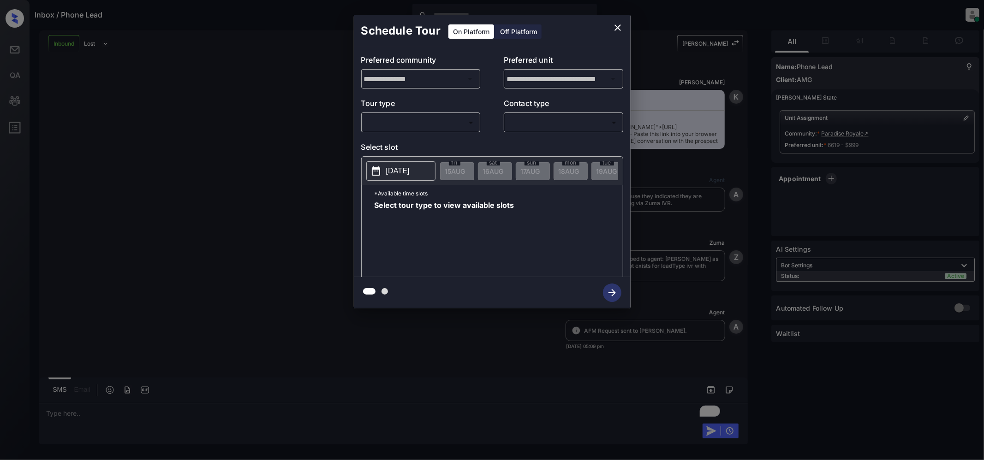
scroll to position [1179, 0]
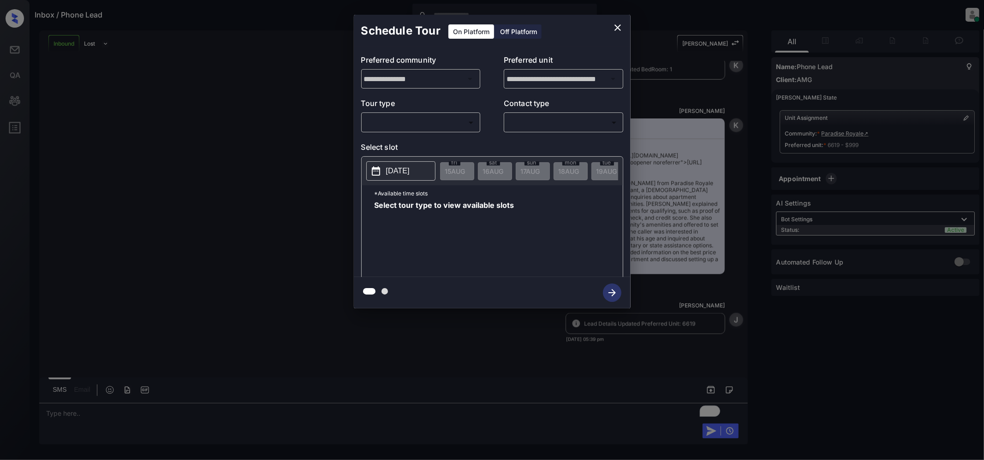
click at [458, 126] on body "Inbox / Phone Lead [PERSON_NAME] Online Set yourself offline Set yourself on br…" at bounding box center [492, 230] width 984 height 460
click at [615, 28] on div at bounding box center [492, 230] width 984 height 460
